Goal: Information Seeking & Learning: Learn about a topic

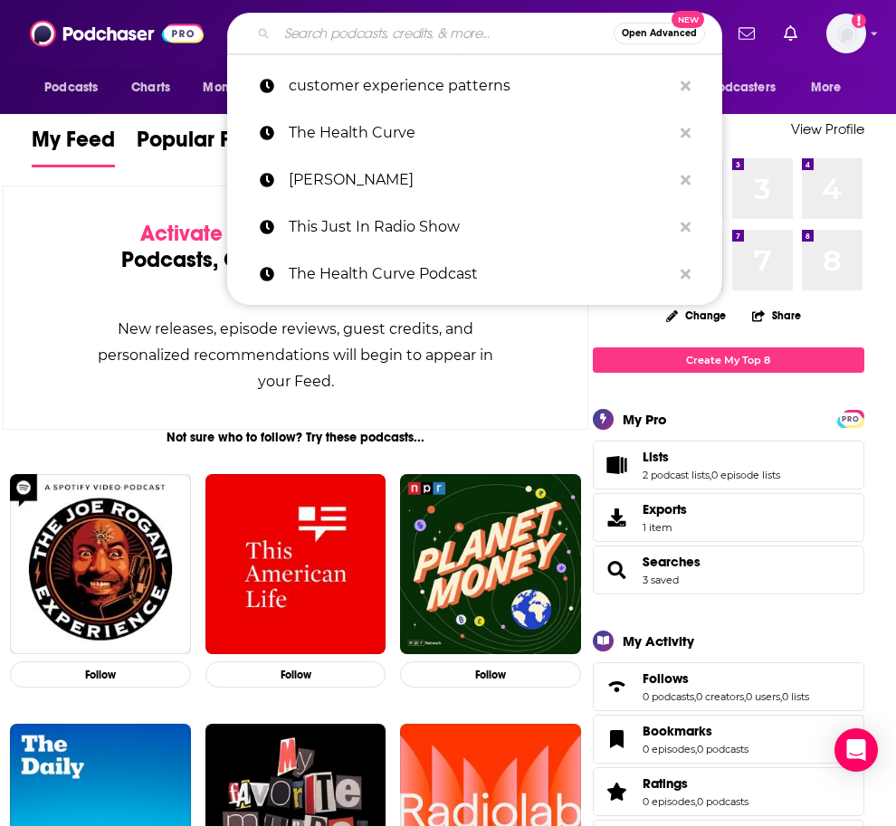
click at [376, 24] on input "Search podcasts, credits, & more..." at bounding box center [445, 33] width 337 height 29
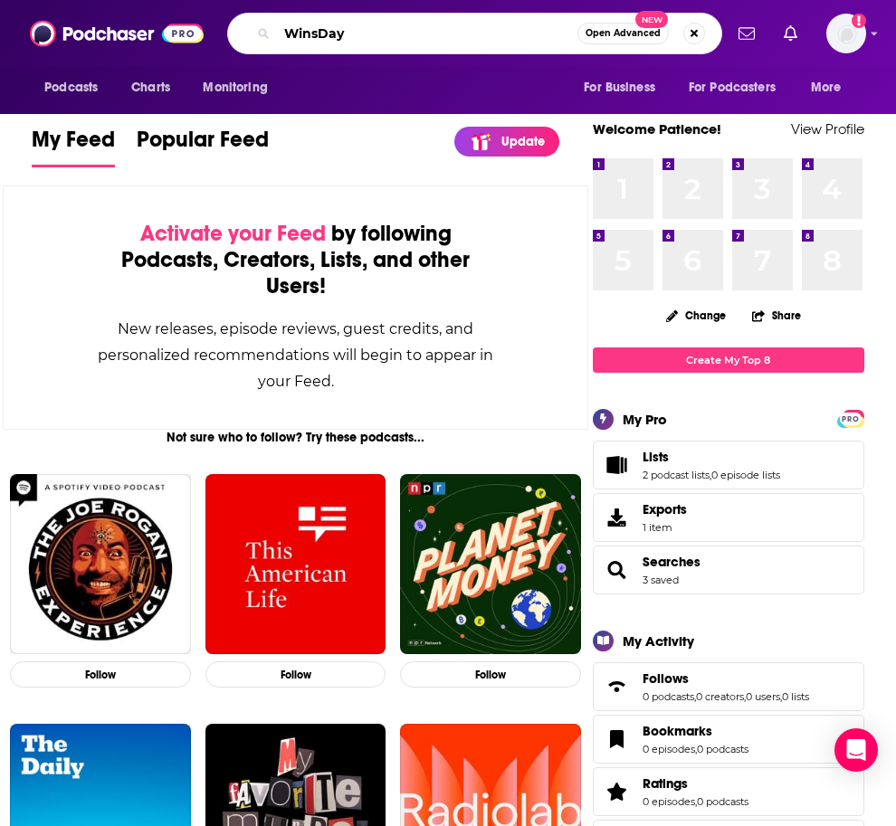
type input "WinsDay"
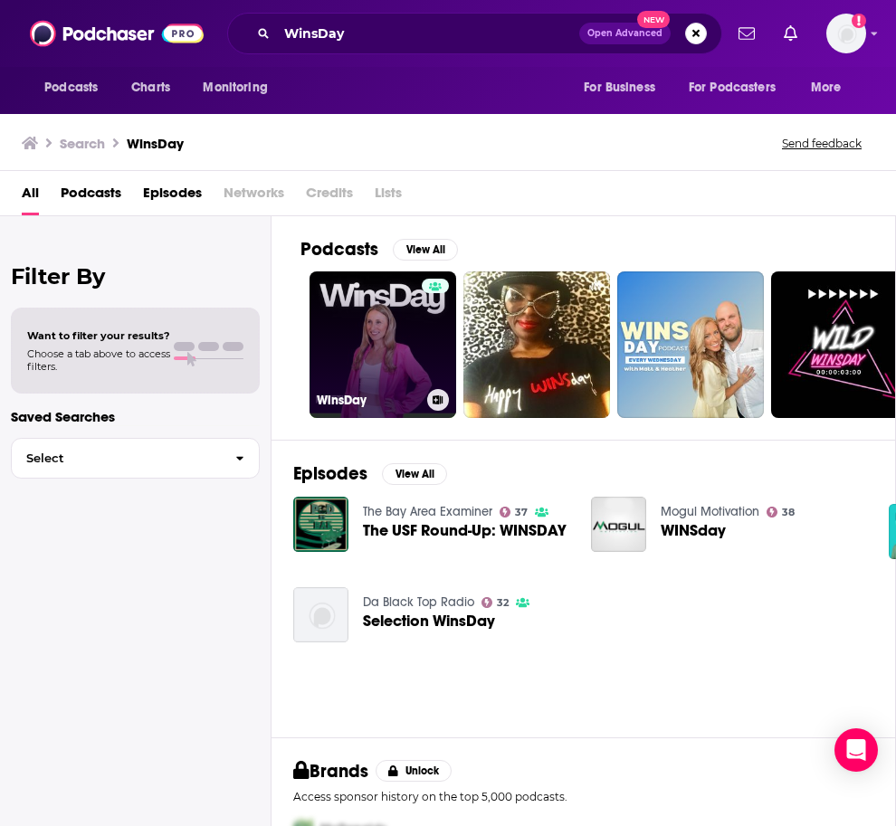
click at [388, 363] on link "WinsDay" at bounding box center [383, 345] width 147 height 147
